Goal: Task Accomplishment & Management: Complete application form

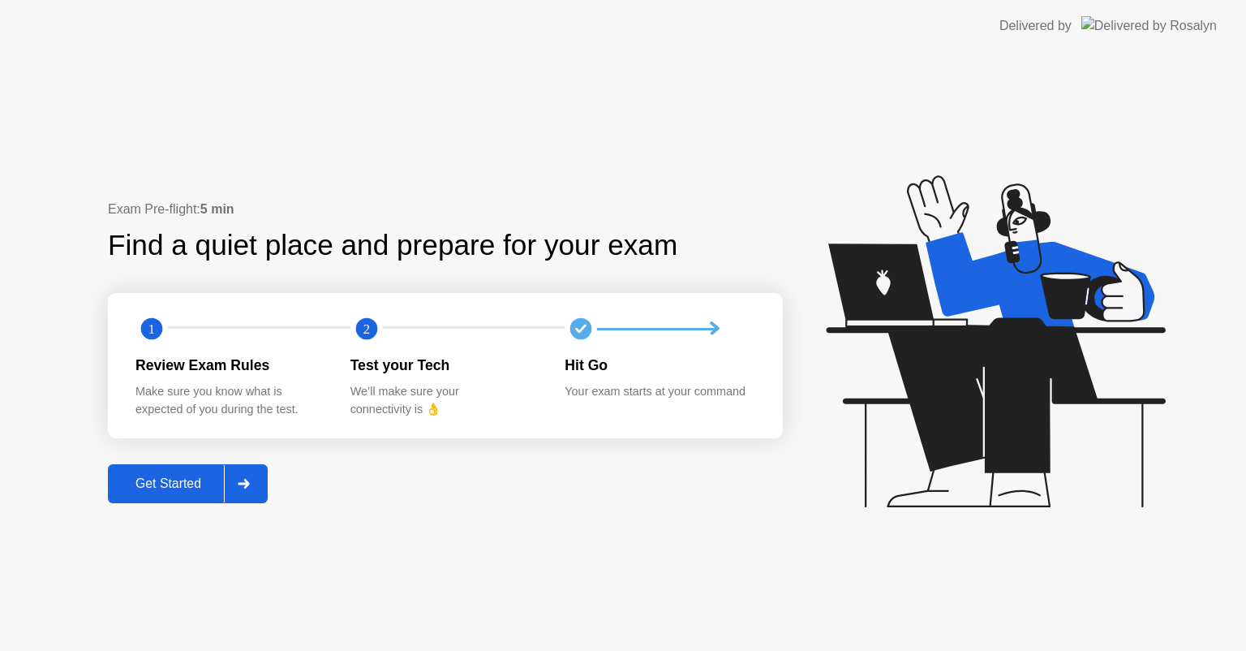
click at [178, 441] on div "Exam Pre-flight: 5 min Find a quiet place and prepare for your exam 1 2 Review …" at bounding box center [445, 351] width 675 height 303
click at [178, 476] on div "Get Started" at bounding box center [168, 483] width 111 height 15
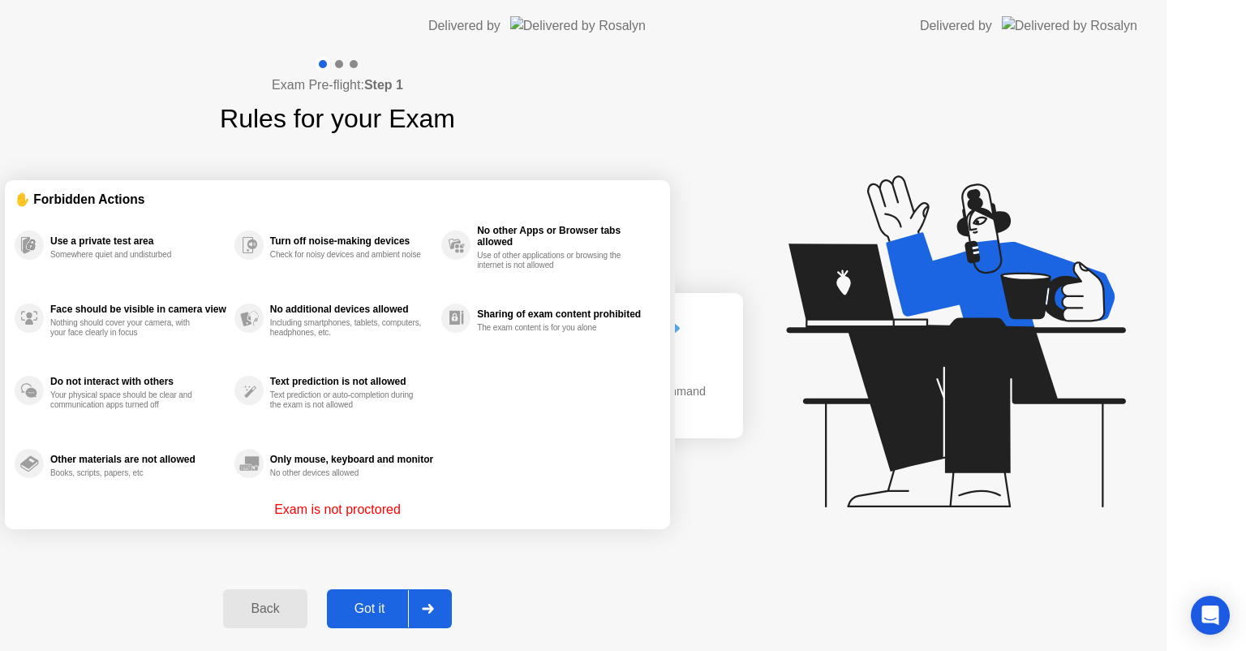
click at [186, 487] on div "Exam Pre-flight: Step 1 Rules for your Exam ✋ Forbidden Actions Use a private t…" at bounding box center [337, 351] width 675 height 599
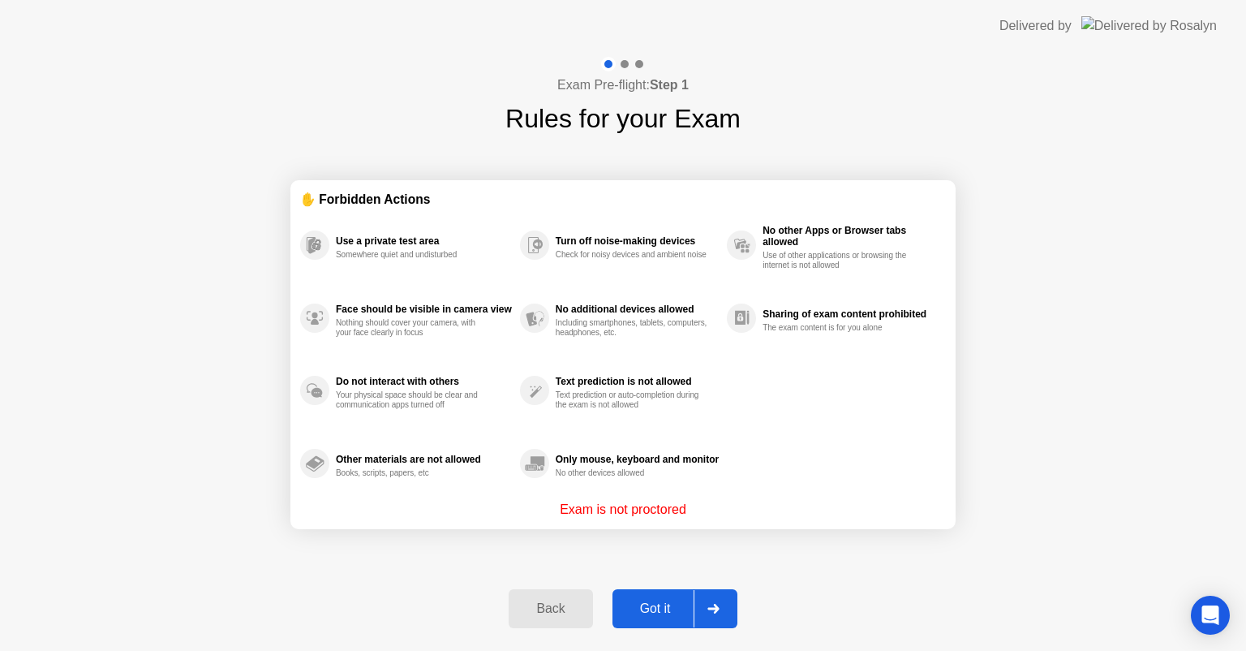
click at [657, 613] on div "Got it" at bounding box center [655, 608] width 76 height 15
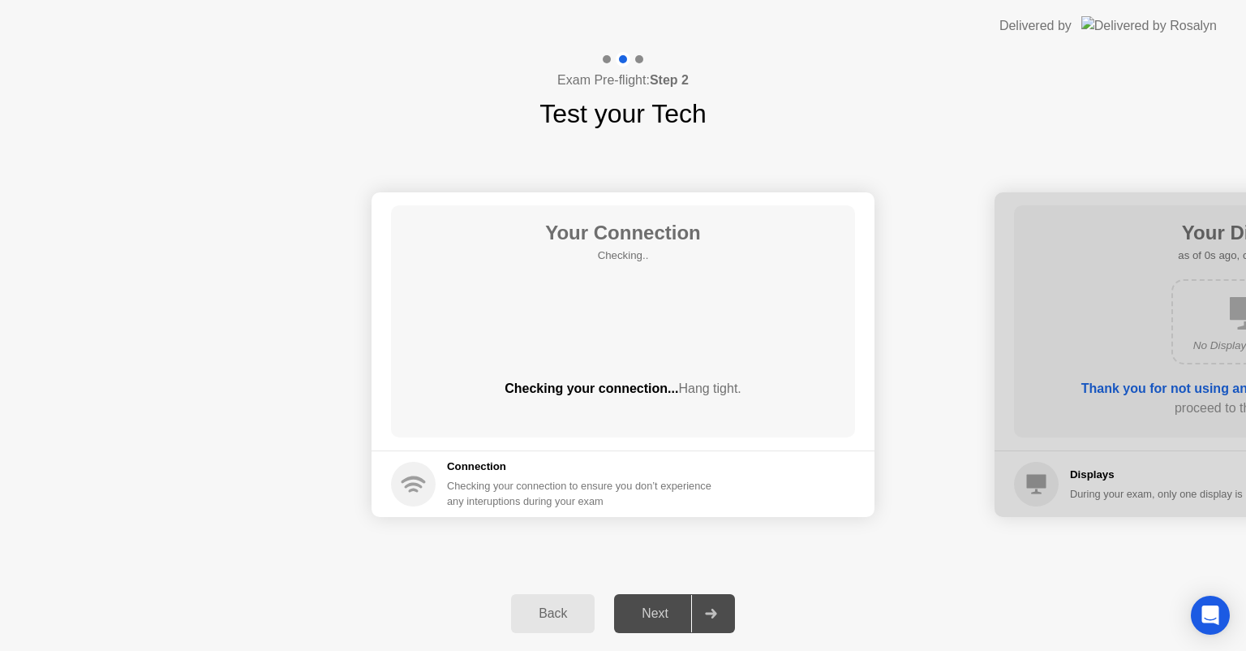
click at [664, 610] on div "Next" at bounding box center [655, 613] width 72 height 15
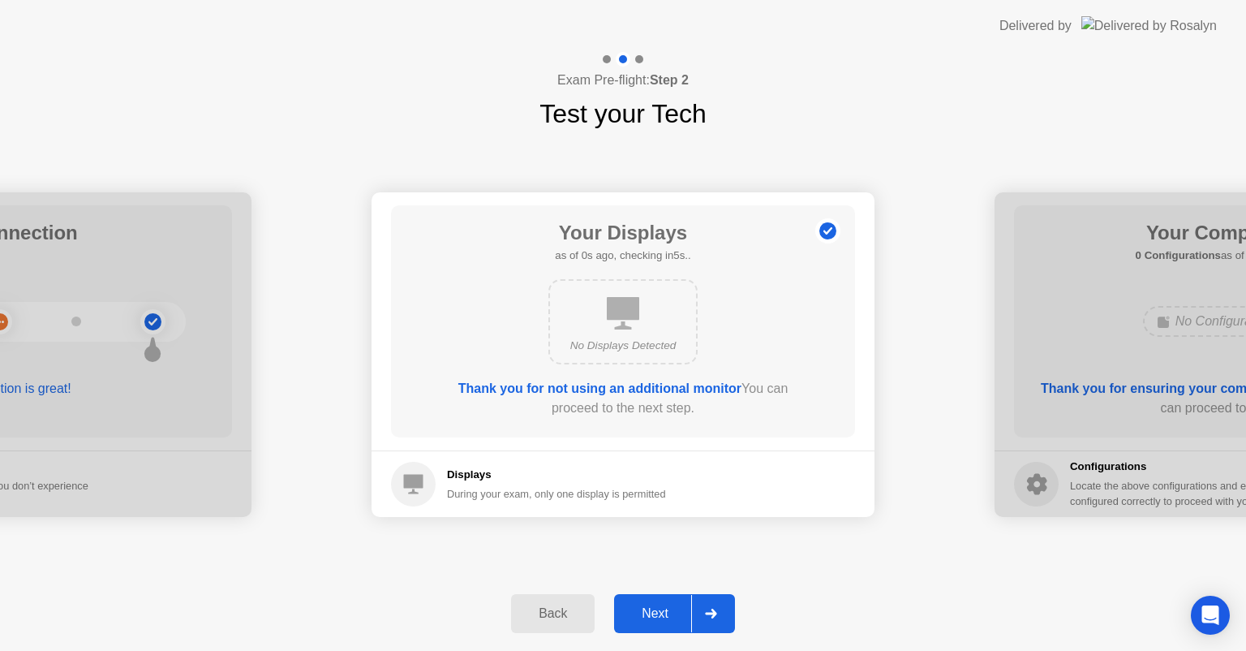
click at [664, 610] on div "Next" at bounding box center [655, 613] width 72 height 15
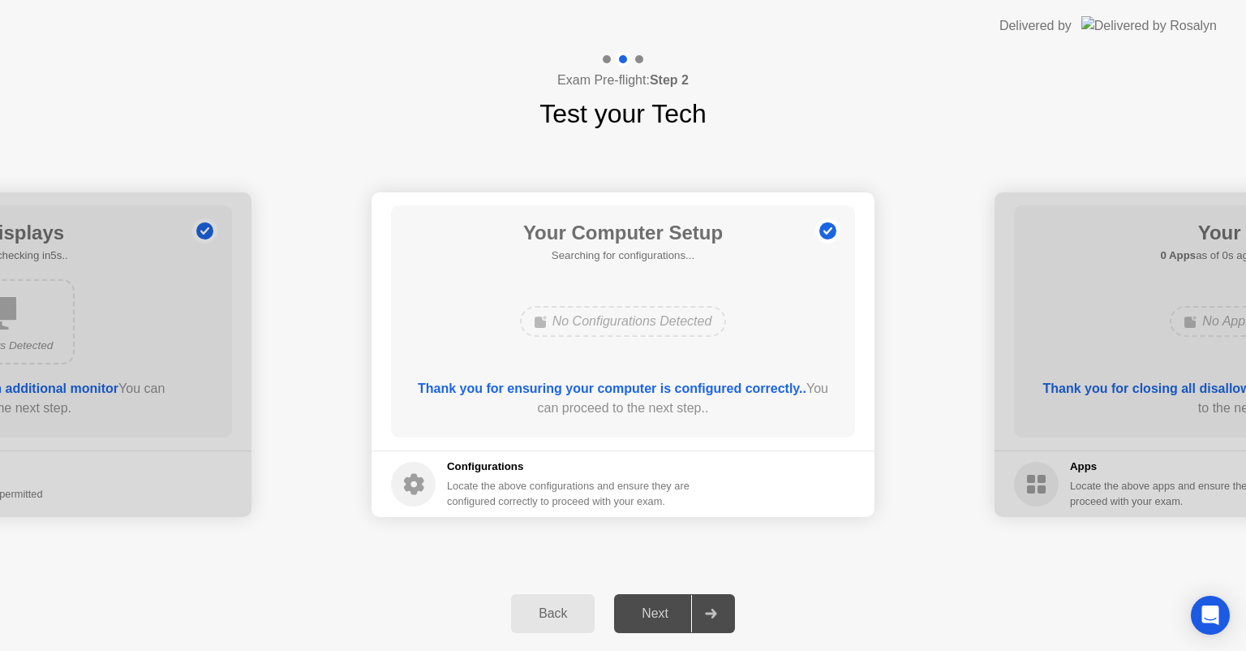
click at [664, 610] on div "Next" at bounding box center [655, 613] width 72 height 15
click at [664, 609] on div "Next" at bounding box center [655, 613] width 72 height 15
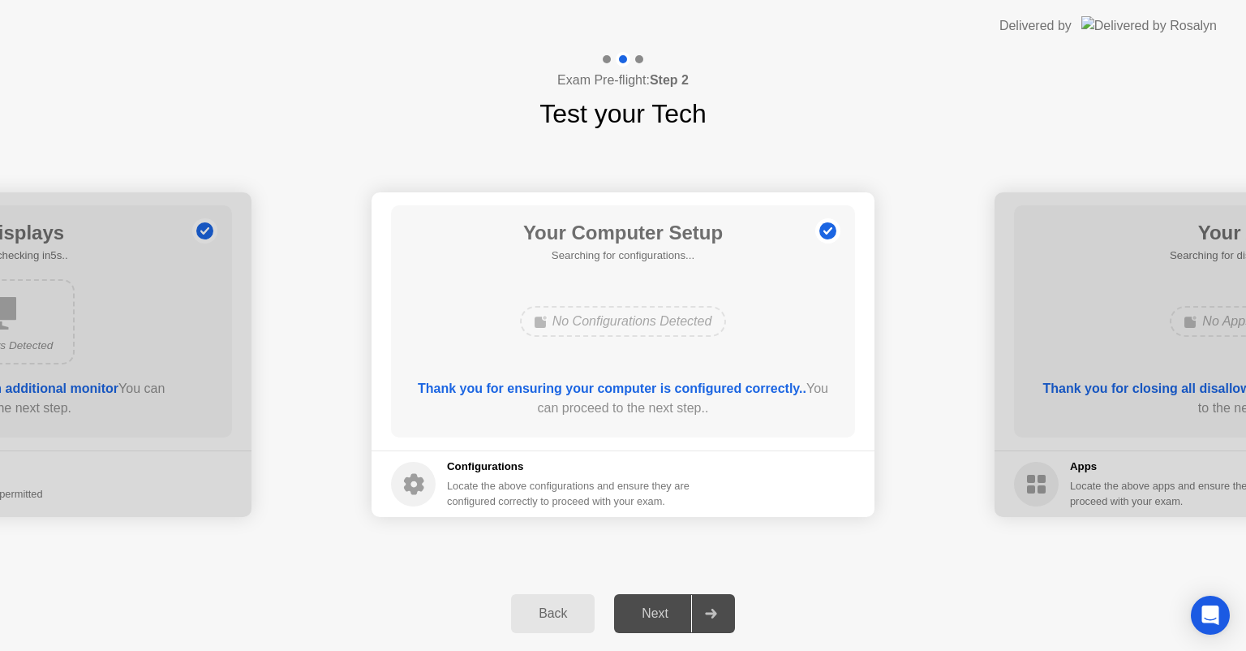
click at [664, 609] on div "Next" at bounding box center [655, 613] width 72 height 15
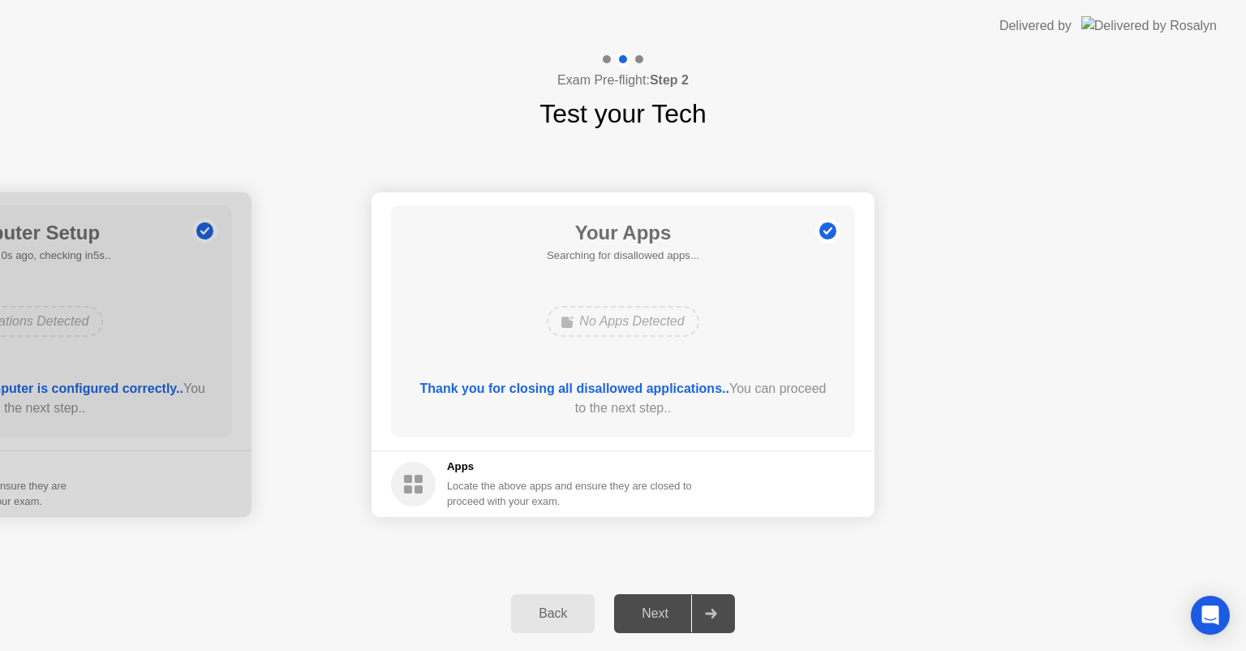
click at [664, 609] on div "Next" at bounding box center [655, 613] width 72 height 15
click at [665, 609] on div "Next" at bounding box center [655, 613] width 72 height 15
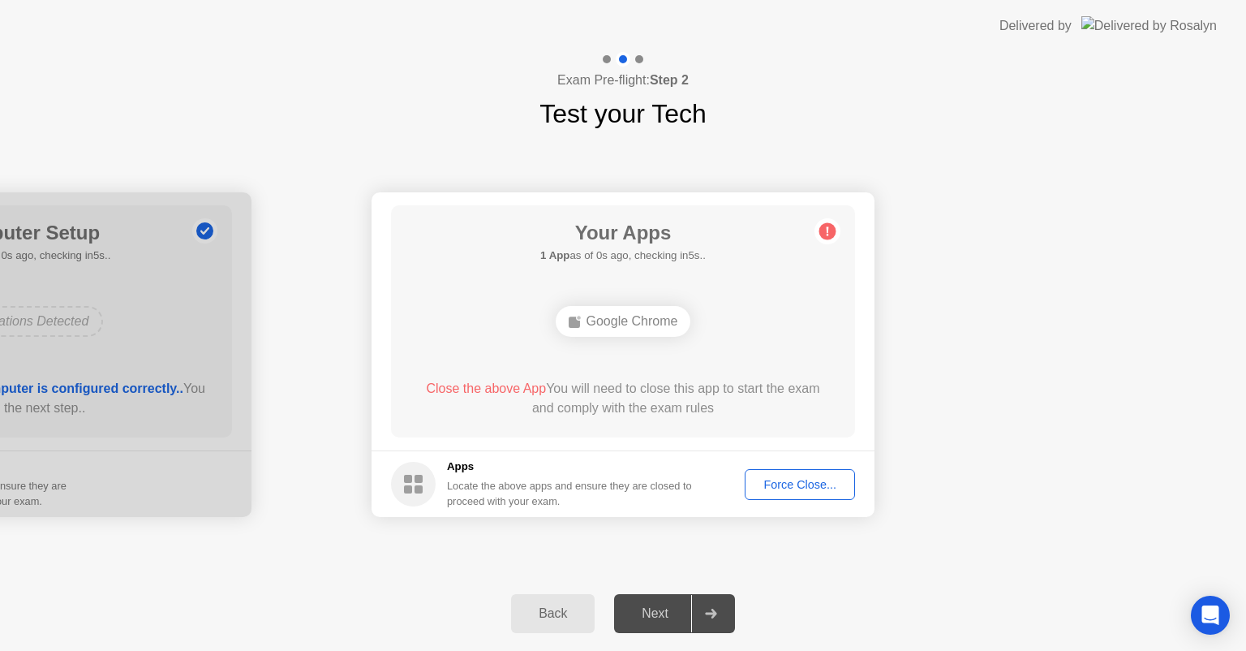
click at [815, 479] on div "Force Close..." at bounding box center [799, 484] width 99 height 13
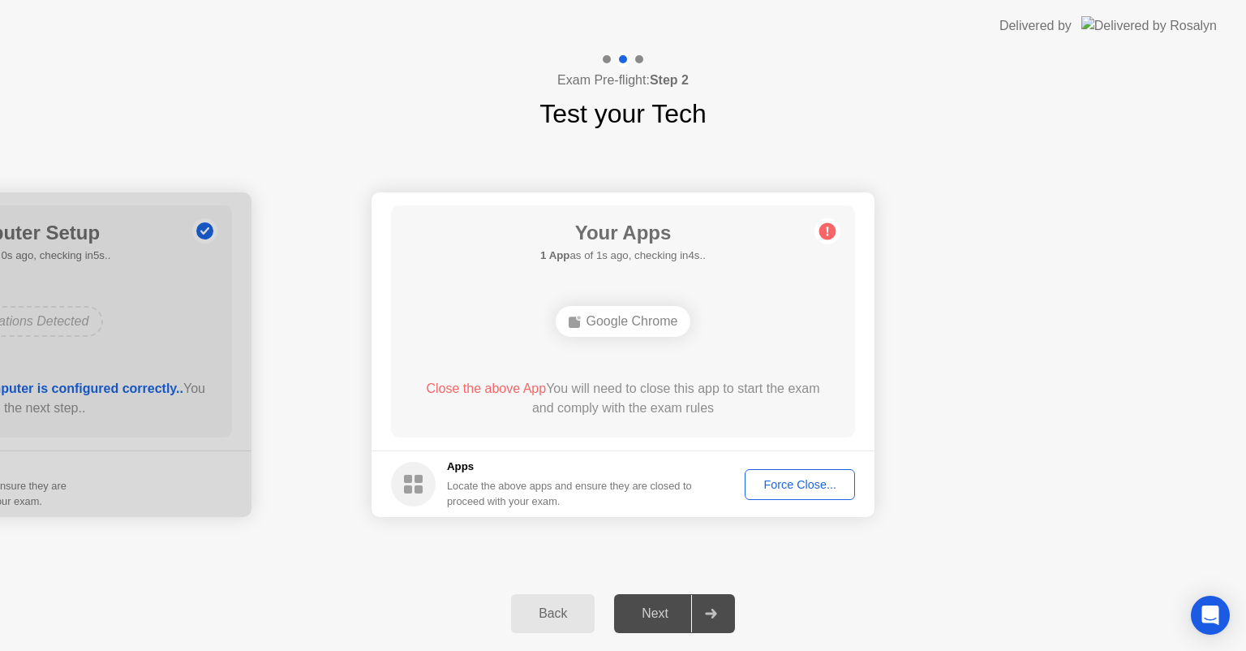
click at [769, 486] on div "Force Close..." at bounding box center [799, 484] width 99 height 13
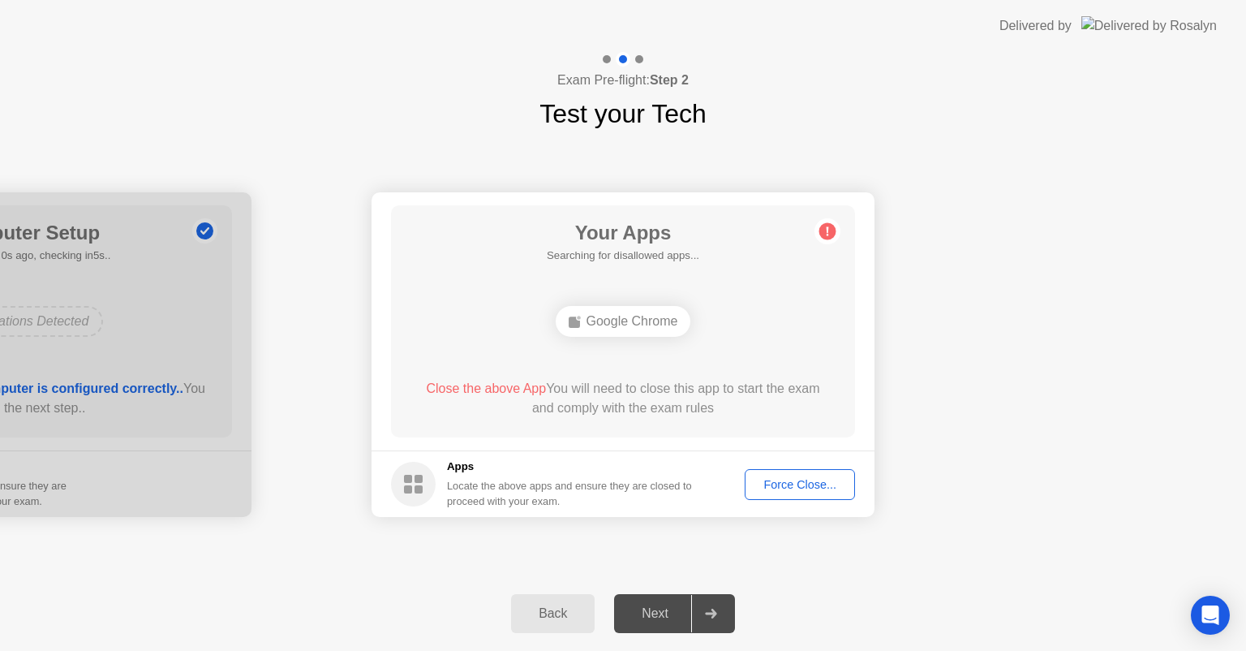
click at [785, 483] on div "Force Close..." at bounding box center [799, 484] width 99 height 13
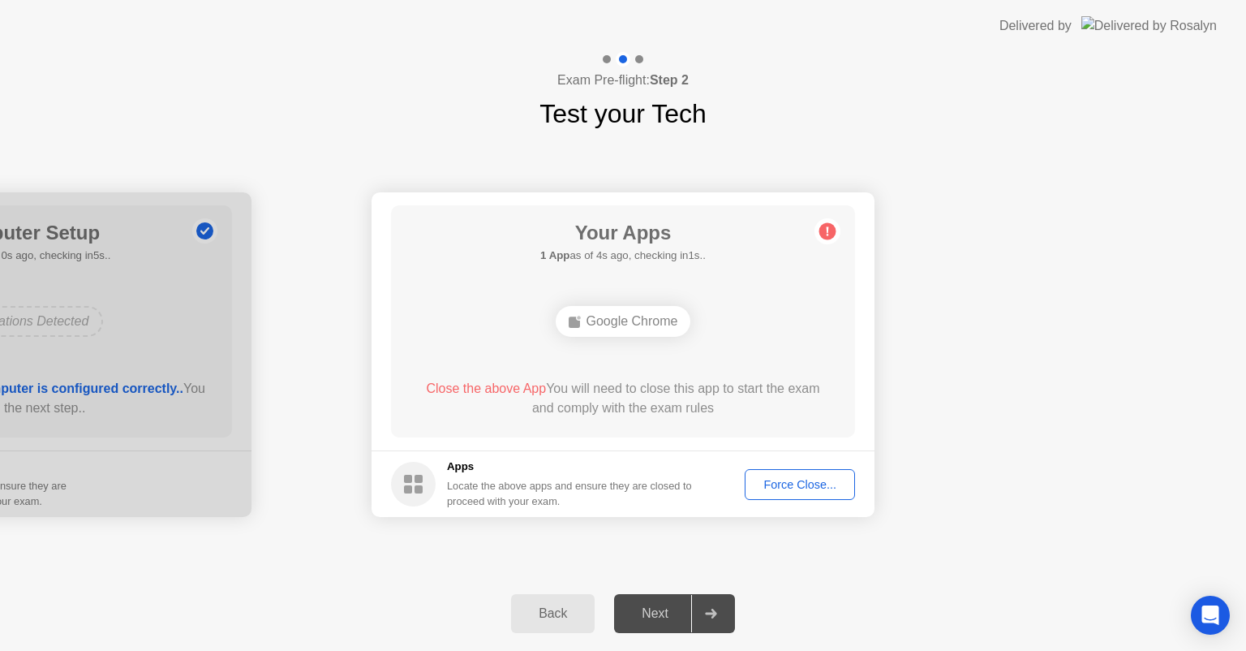
click at [775, 491] on div "Force Close..." at bounding box center [799, 484] width 99 height 13
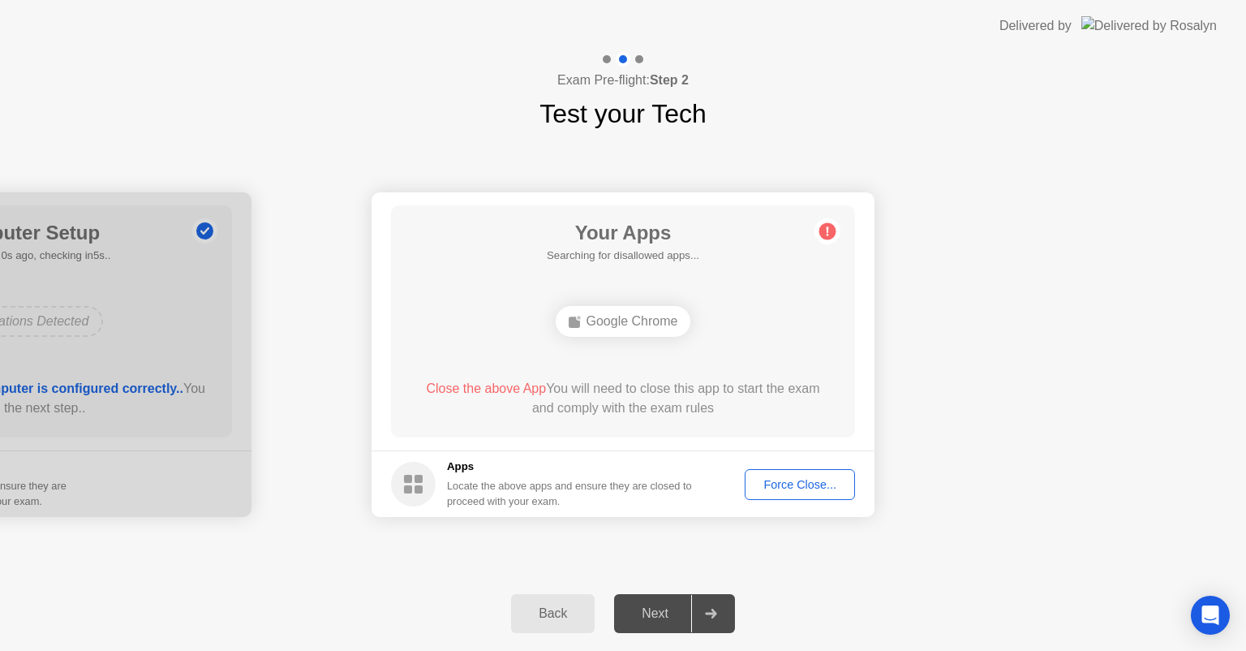
click at [775, 487] on div "Force Close..." at bounding box center [799, 484] width 99 height 13
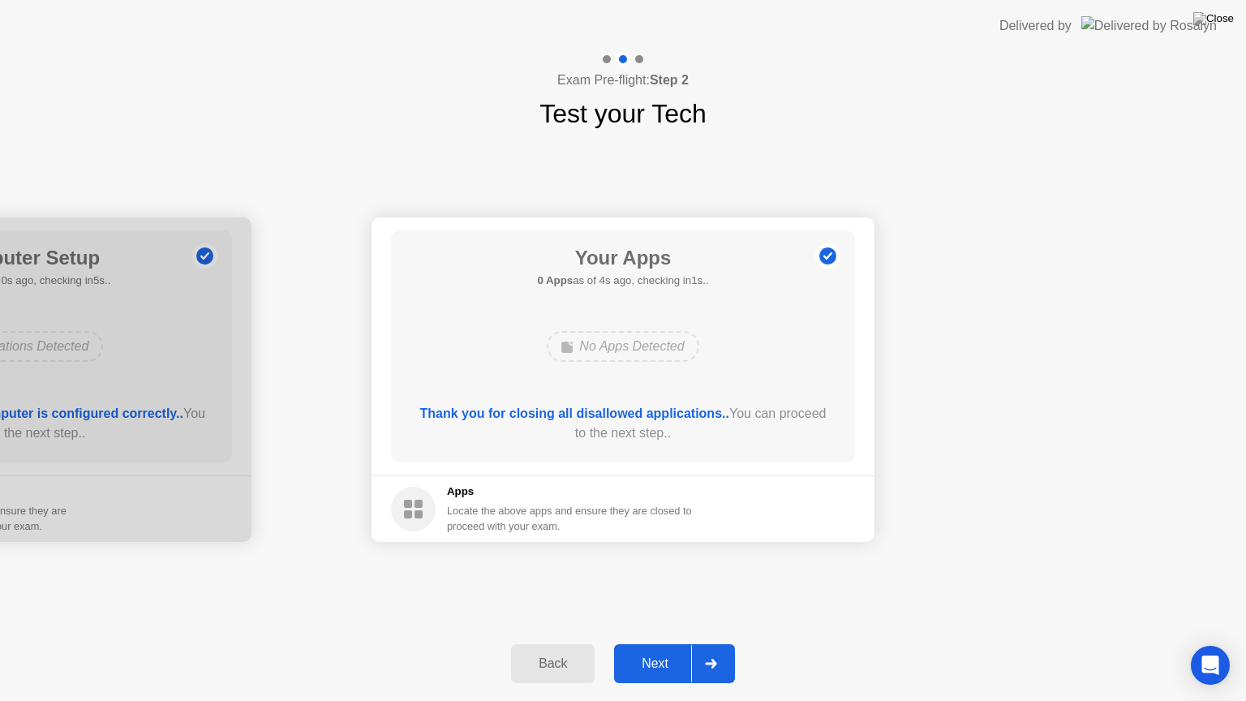
click at [656, 650] on div "Next" at bounding box center [655, 663] width 72 height 15
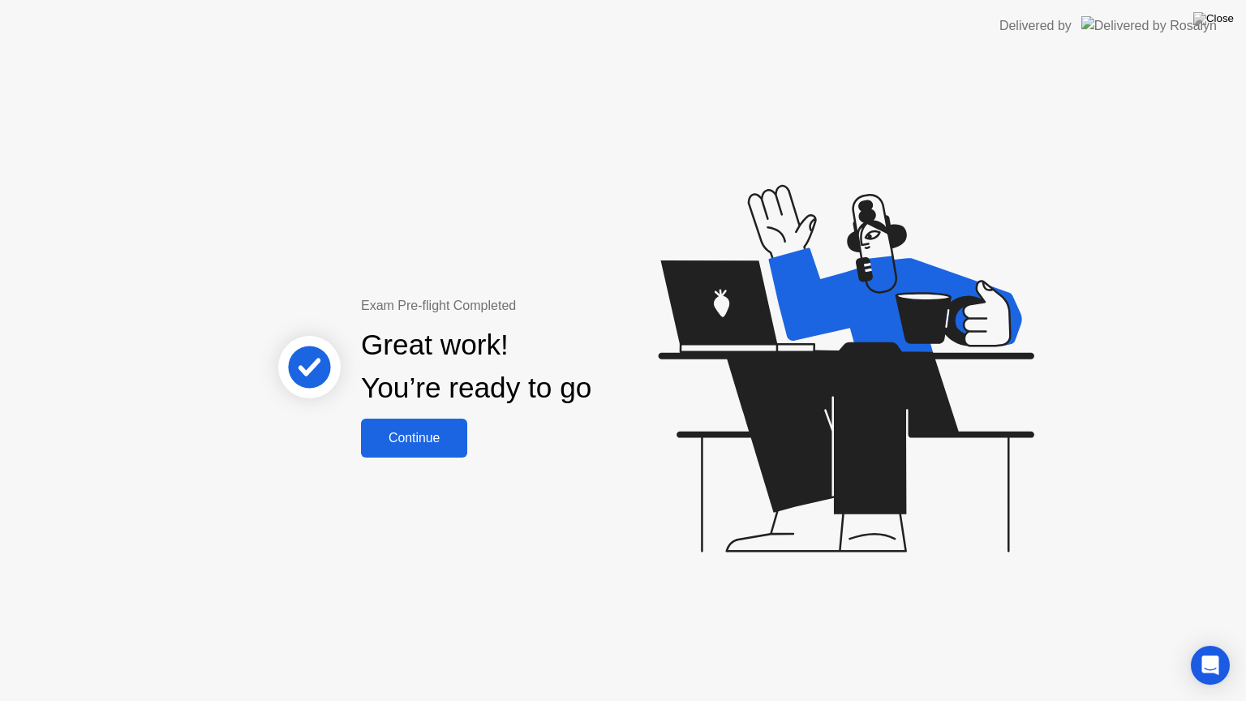
click at [399, 419] on button "Continue" at bounding box center [414, 438] width 106 height 39
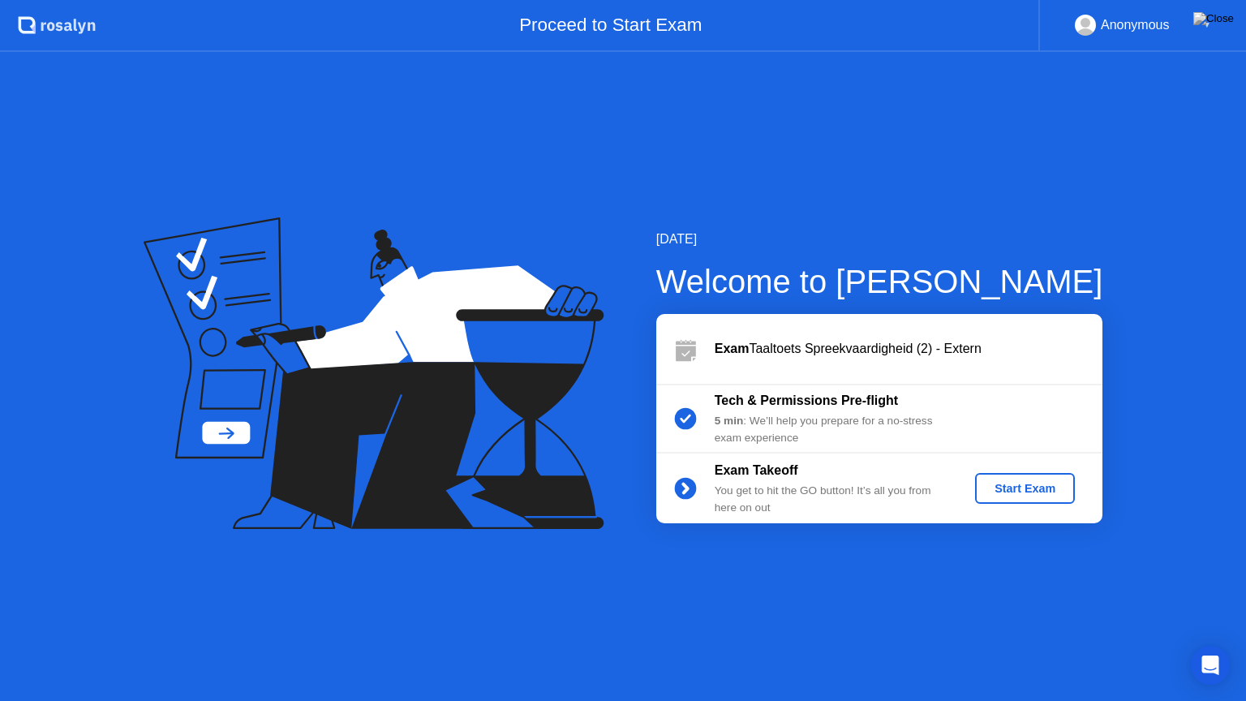
drag, startPoint x: 420, startPoint y: 405, endPoint x: 505, endPoint y: 393, distance: 86.0
click at [505, 393] on icon at bounding box center [374, 373] width 460 height 312
click at [1030, 488] on div "Start Exam" at bounding box center [1025, 488] width 87 height 13
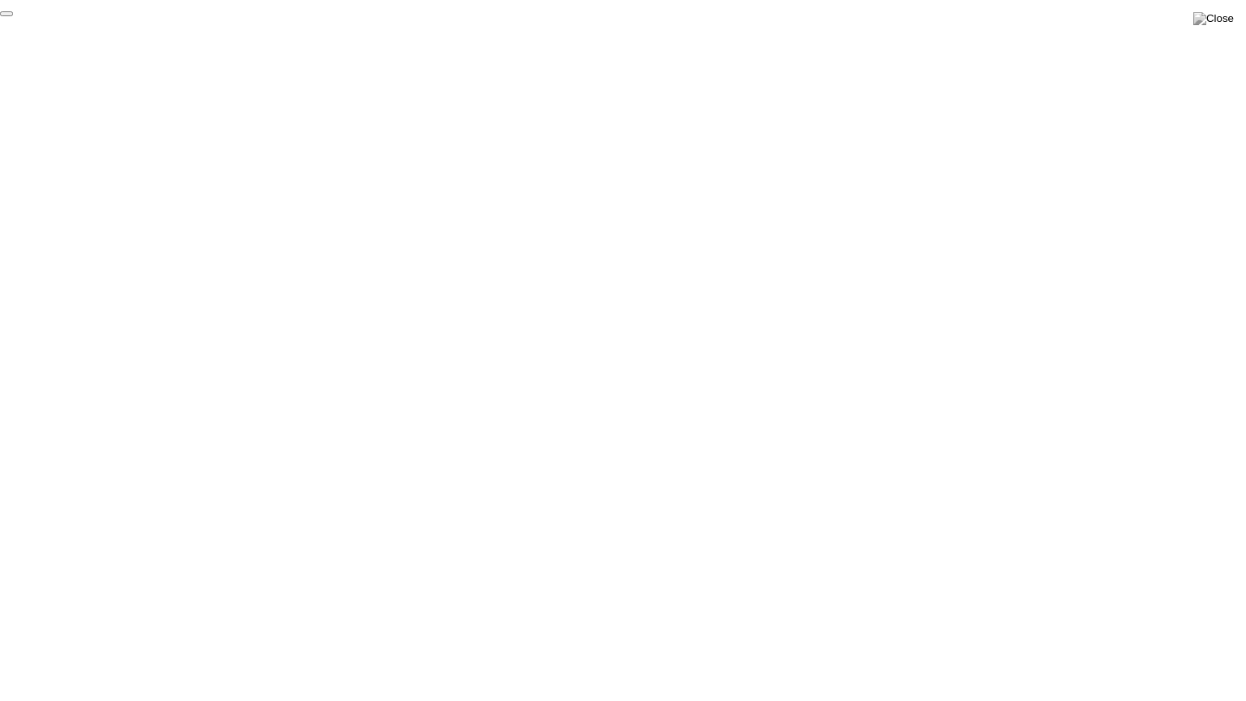
click div "End Proctoring Session"
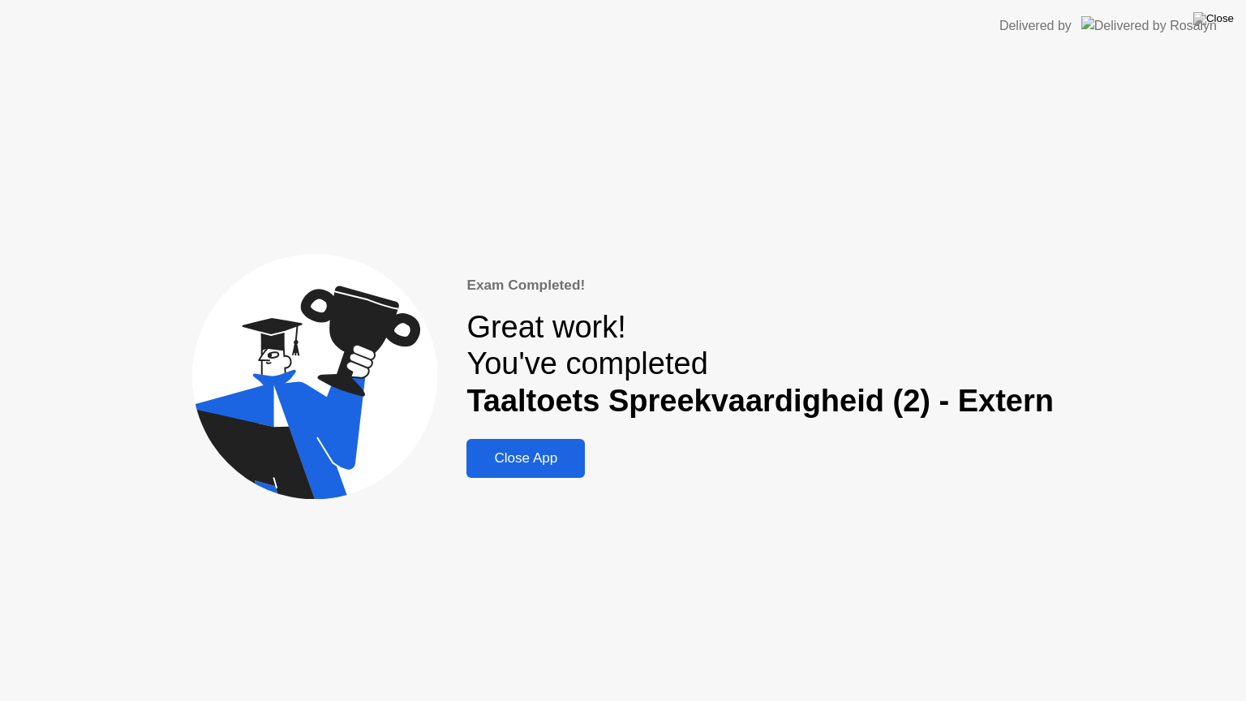
click at [535, 456] on div "Close App" at bounding box center [525, 458] width 109 height 16
